Goal: Transaction & Acquisition: Purchase product/service

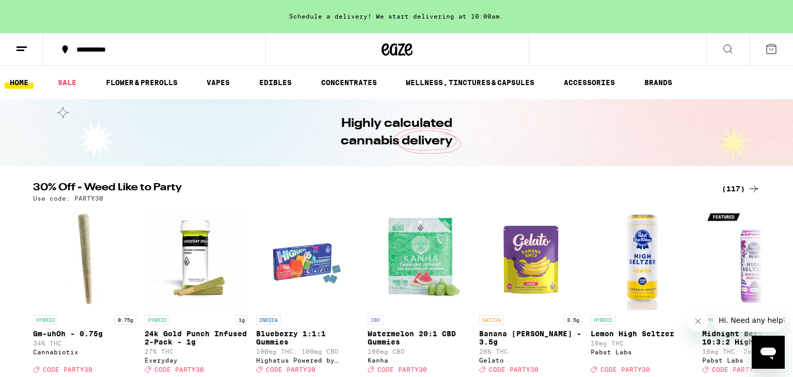
click at [740, 193] on div "(117)" at bounding box center [741, 189] width 38 height 12
